Goal: Browse casually: Explore the website without a specific task or goal

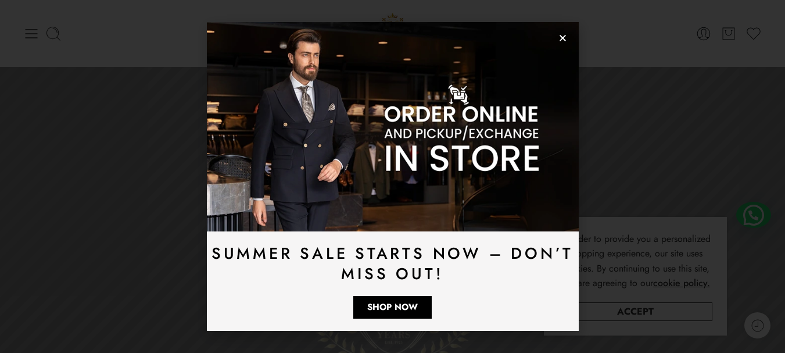
click at [560, 34] on icon "Close" at bounding box center [562, 38] width 9 height 9
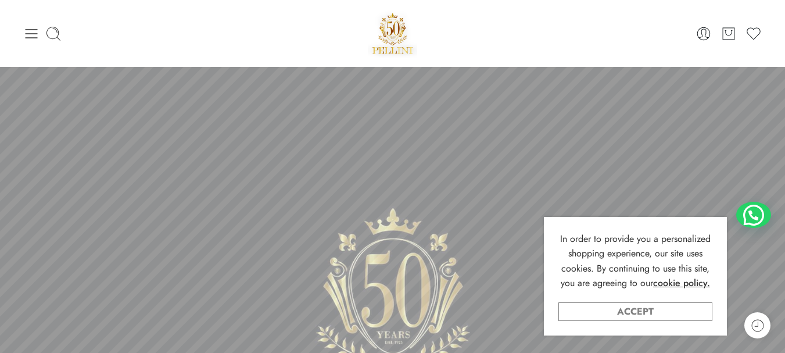
click at [662, 315] on link "Accept" at bounding box center [635, 311] width 154 height 19
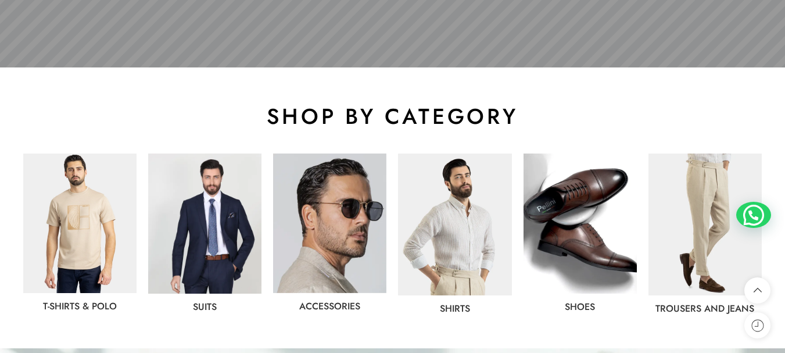
scroll to position [523, 0]
click at [65, 229] on img at bounding box center [79, 222] width 113 height 139
click at [441, 204] on img at bounding box center [454, 224] width 113 height 142
click at [700, 215] on img at bounding box center [704, 224] width 113 height 142
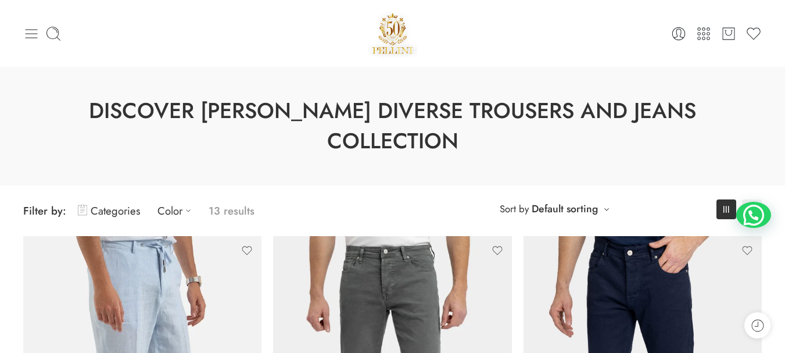
click at [35, 34] on icon at bounding box center [31, 34] width 16 height 16
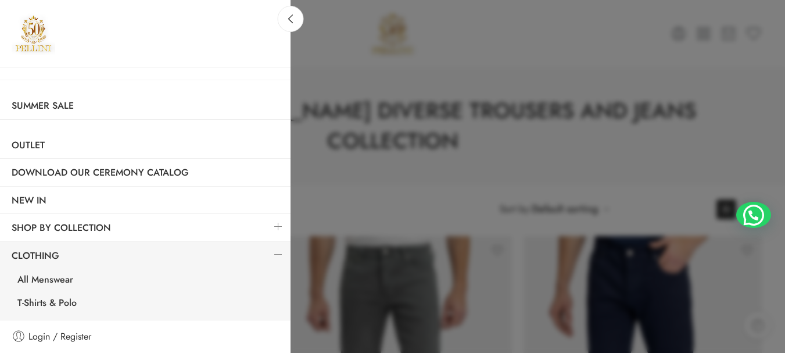
click at [395, 57] on div at bounding box center [392, 176] width 785 height 353
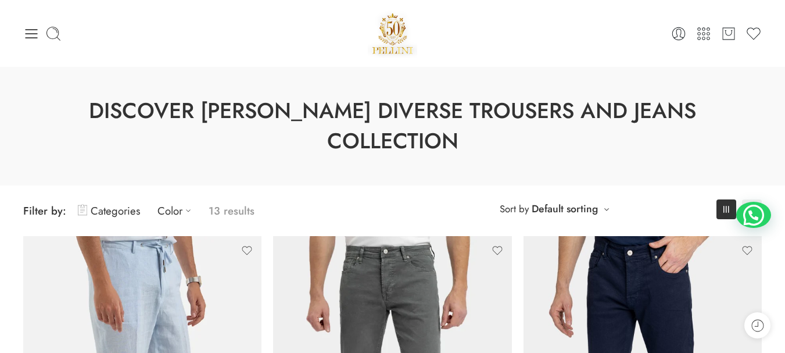
click at [38, 44] on div "0 Cart 0 Wishlist" at bounding box center [392, 33] width 738 height 49
click at [30, 31] on icon at bounding box center [31, 34] width 16 height 16
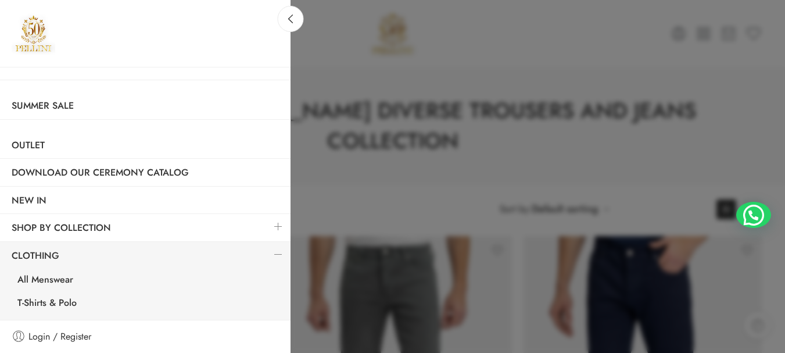
click at [427, 67] on div at bounding box center [392, 176] width 785 height 353
